Goal: Transaction & Acquisition: Purchase product/service

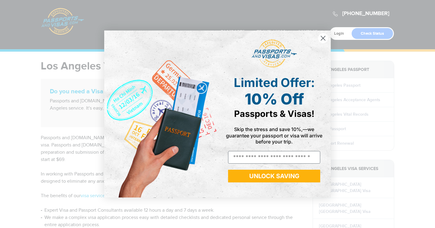
click at [325, 41] on circle "Close dialog" at bounding box center [323, 38] width 10 height 10
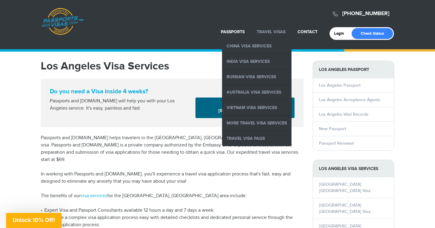
click at [265, 32] on link "Travel Visas" at bounding box center [271, 31] width 29 height 5
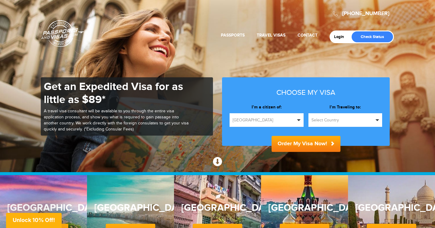
click at [300, 120] on span "button" at bounding box center [299, 120] width 4 height 2
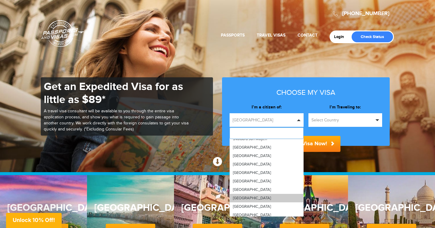
scroll to position [1827, 0]
click at [239, 187] on span "Taiwan" at bounding box center [252, 189] width 38 height 5
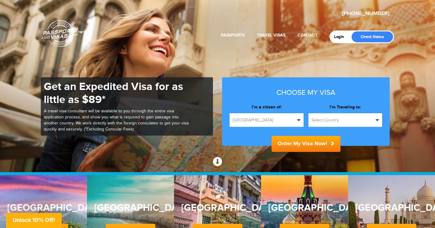
click at [378, 119] on button "Select Country" at bounding box center [346, 120] width 74 height 14
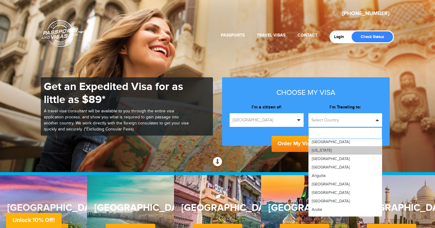
scroll to position [28, 0]
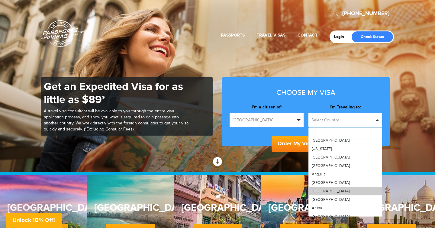
click at [327, 192] on span "Argentina" at bounding box center [331, 191] width 38 height 5
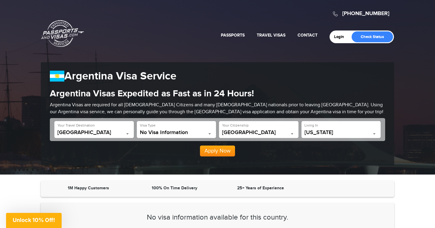
click at [212, 151] on button "Apply Now" at bounding box center [217, 151] width 35 height 11
click at [209, 133] on b at bounding box center [210, 134] width 2 height 2
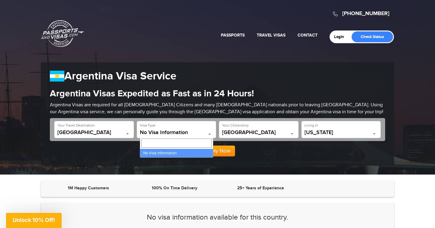
type input "*"
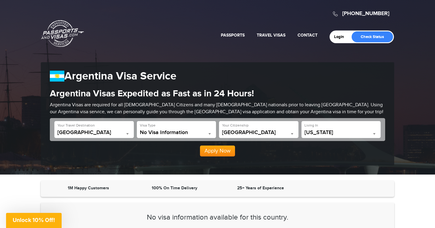
click at [118, 158] on div "**********" at bounding box center [218, 113] width 354 height 103
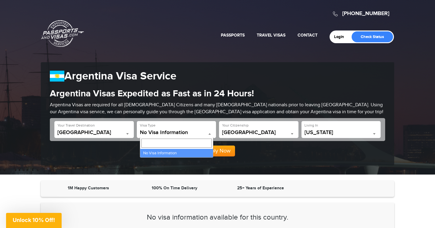
click at [210, 133] on b at bounding box center [210, 134] width 2 height 2
type input "********"
click at [188, 167] on div "800-860-8610 Passports & Visas.com Login Check Status Passports Passport Renewa…" at bounding box center [217, 87] width 435 height 175
click at [209, 135] on span at bounding box center [210, 134] width 6 height 8
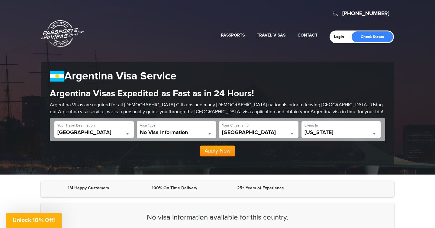
click at [161, 171] on div "800-860-8610 Passports & Visas.com Login Check Status Passports Passport Renewa…" at bounding box center [217, 87] width 435 height 175
click at [219, 152] on button "Apply Now" at bounding box center [217, 151] width 35 height 11
